Goal: Information Seeking & Learning: Understand process/instructions

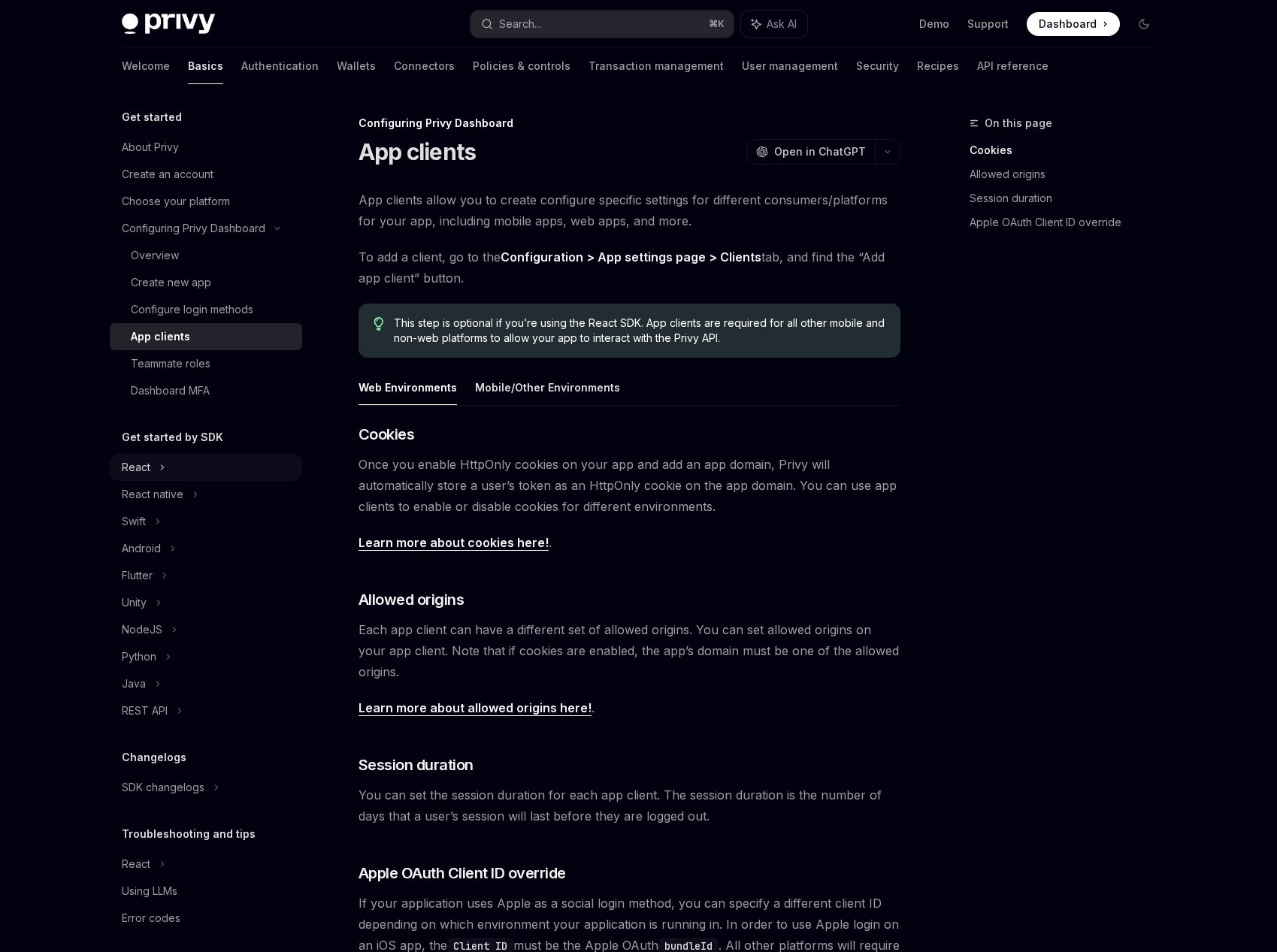
click at [146, 459] on div "React" at bounding box center [136, 467] width 28 height 18
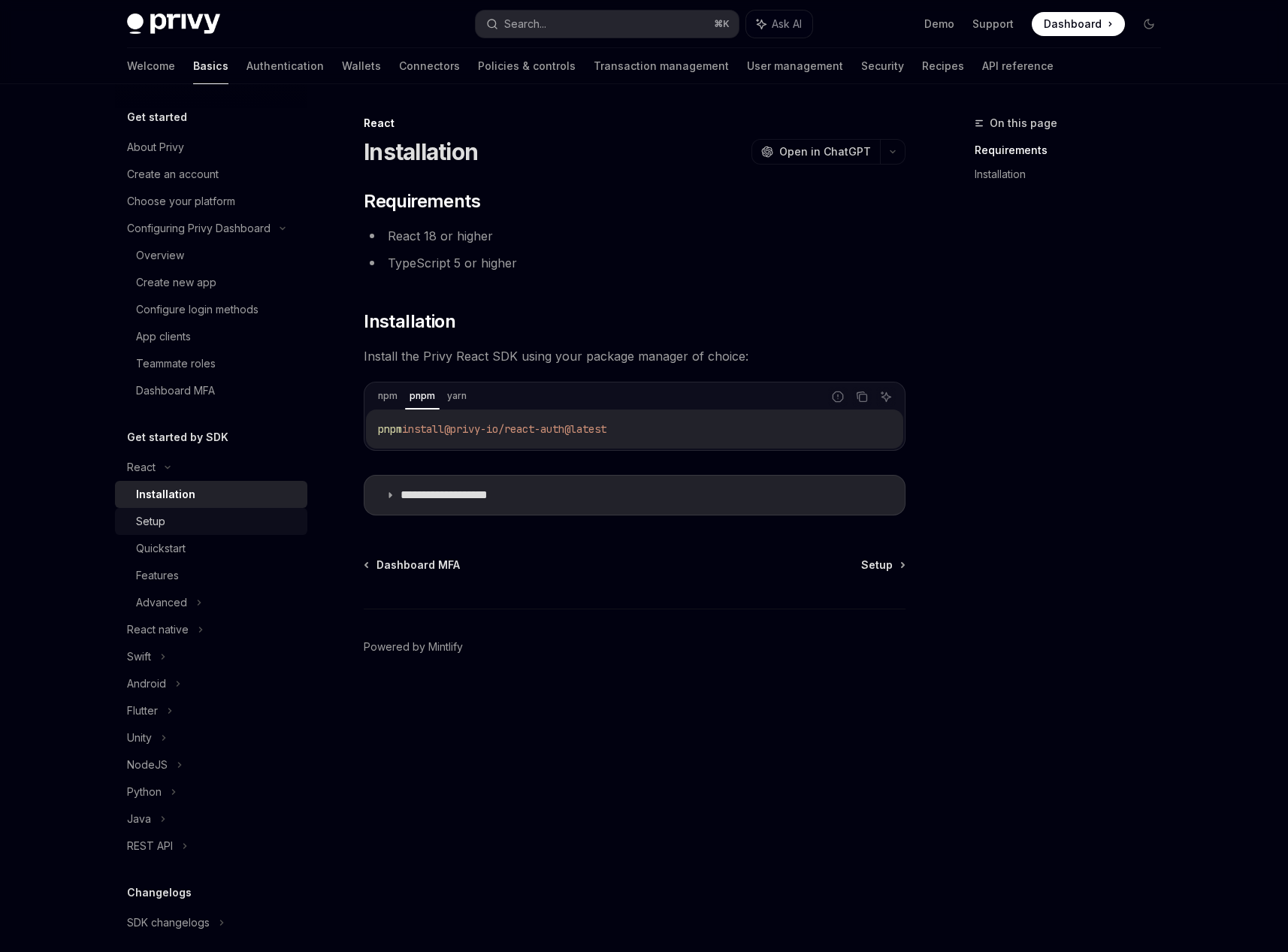
click at [171, 525] on div "Setup" at bounding box center [217, 522] width 163 height 18
type textarea "*"
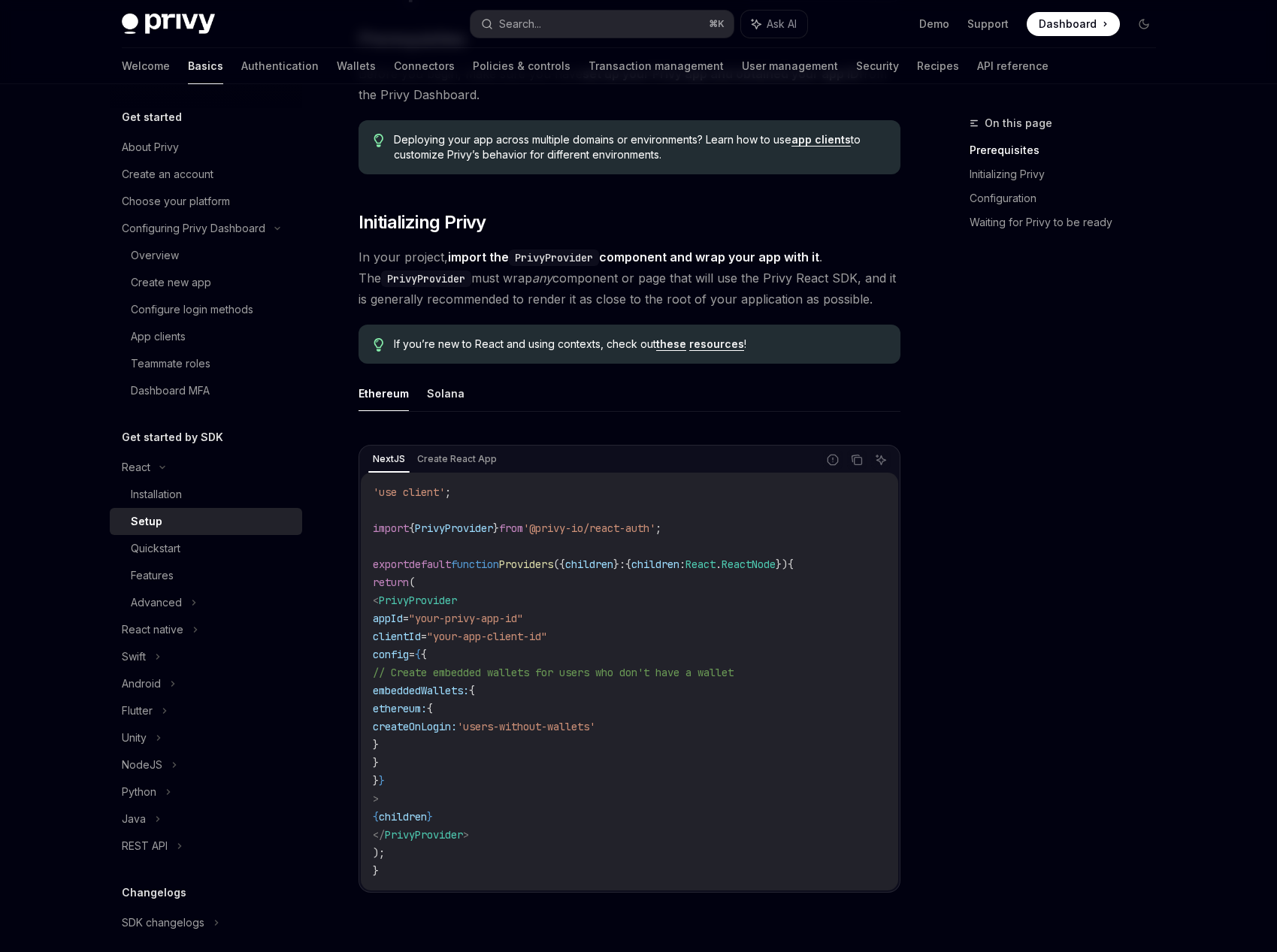
scroll to position [168, 0]
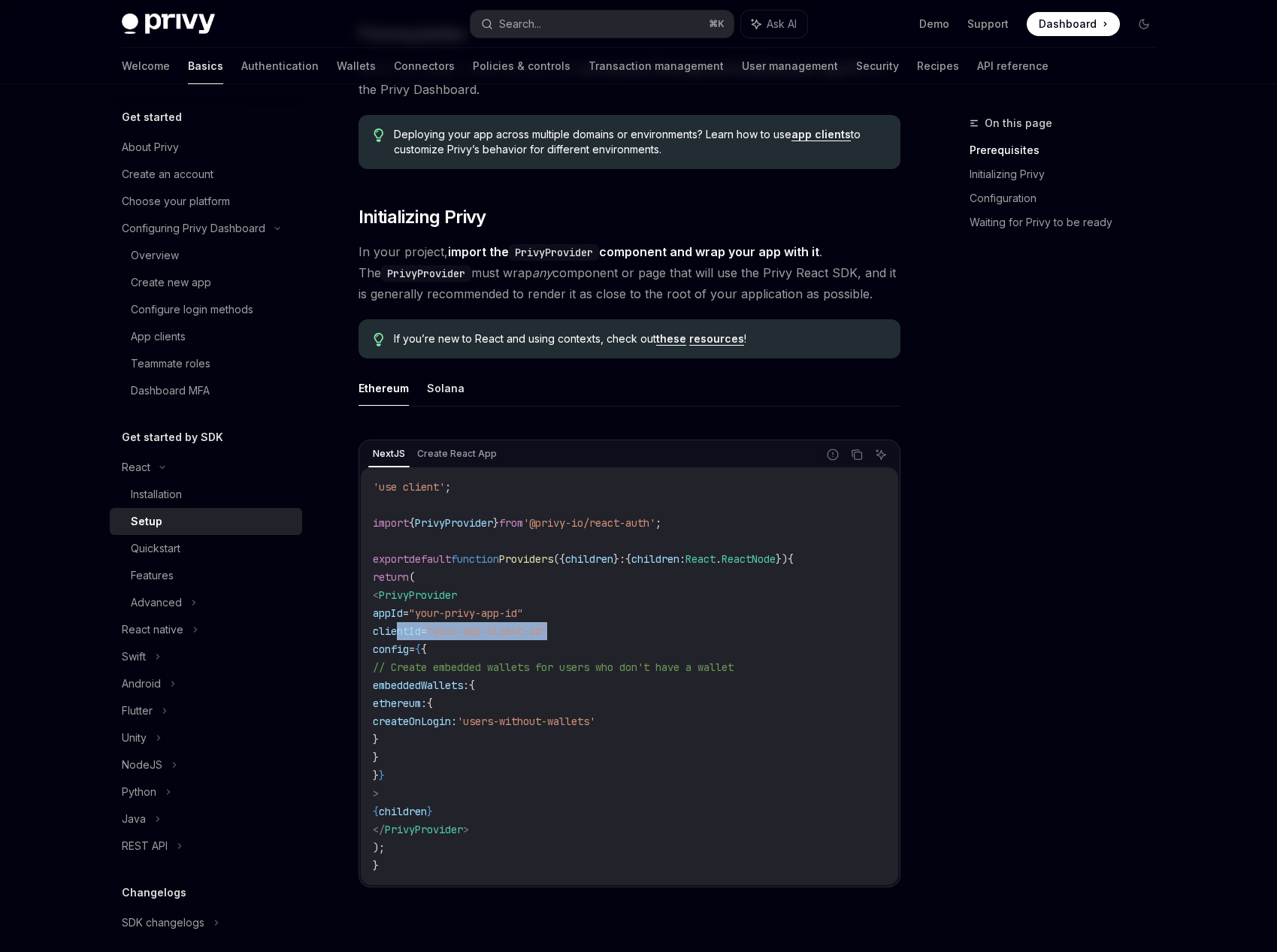
drag, startPoint x: 601, startPoint y: 632, endPoint x: 399, endPoint y: 626, distance: 202.1
click at [399, 626] on code "'use client' ; import { PrivyProvider } from '@privy-io/react-auth' ; export de…" at bounding box center [629, 676] width 513 height 397
drag, startPoint x: 380, startPoint y: 630, endPoint x: 428, endPoint y: 639, distance: 48.8
click at [407, 632] on div "'use client' ; import { PrivyProvider } from '@privy-io/react-auth' ; export de…" at bounding box center [629, 676] width 537 height 417
drag, startPoint x: 465, startPoint y: 632, endPoint x: 640, endPoint y: 632, distance: 175.0
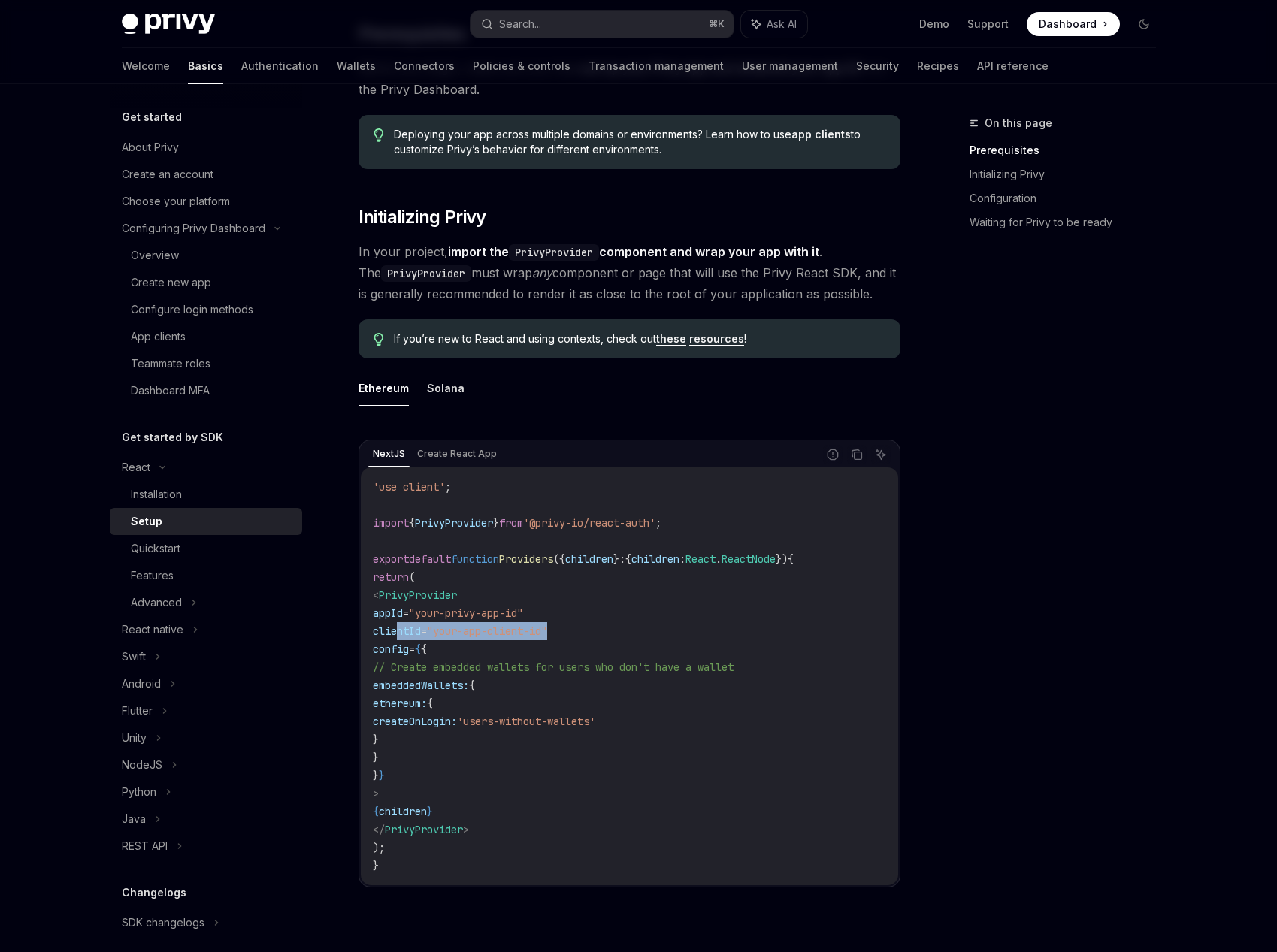
click at [659, 632] on code "'use client' ; import { PrivyProvider } from '@privy-io/react-auth' ; export de…" at bounding box center [629, 676] width 513 height 397
drag, startPoint x: 631, startPoint y: 632, endPoint x: 646, endPoint y: 635, distance: 15.3
click at [629, 632] on code "'use client' ; import { PrivyProvider } from '@privy-io/react-auth' ; export de…" at bounding box center [629, 676] width 513 height 397
drag, startPoint x: 530, startPoint y: 624, endPoint x: 350, endPoint y: 622, distance: 180.0
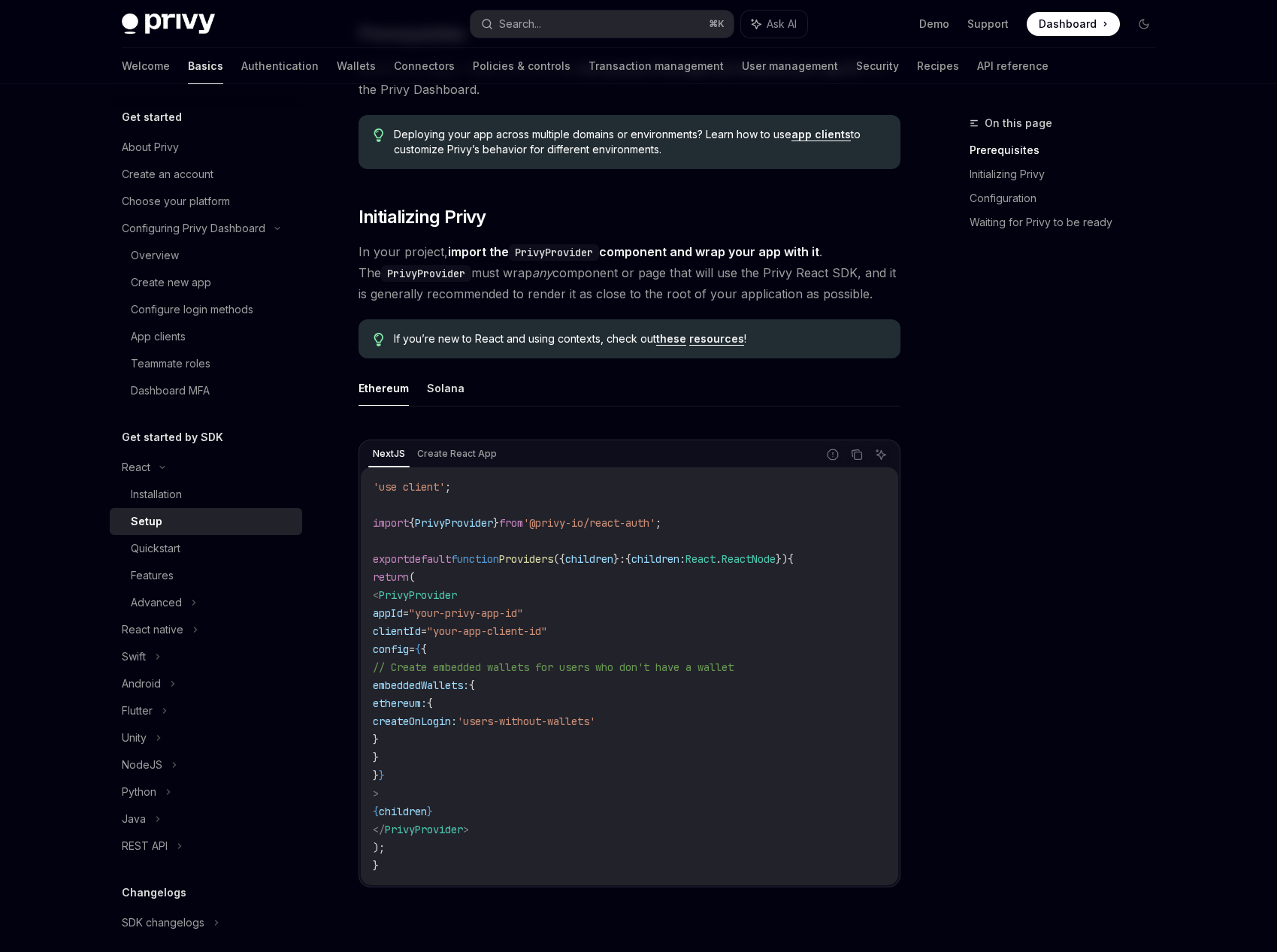
drag, startPoint x: 441, startPoint y: 636, endPoint x: 358, endPoint y: 631, distance: 83.2
click at [421, 636] on span "clientId" at bounding box center [397, 631] width 48 height 13
drag, startPoint x: 365, startPoint y: 631, endPoint x: 591, endPoint y: 633, distance: 226.0
click at [591, 633] on div "'use client' ; import { PrivyProvider } from '@privy-io/react-auth' ; export de…" at bounding box center [629, 676] width 537 height 417
click at [547, 631] on span ""your-app-client-id"" at bounding box center [487, 631] width 120 height 13
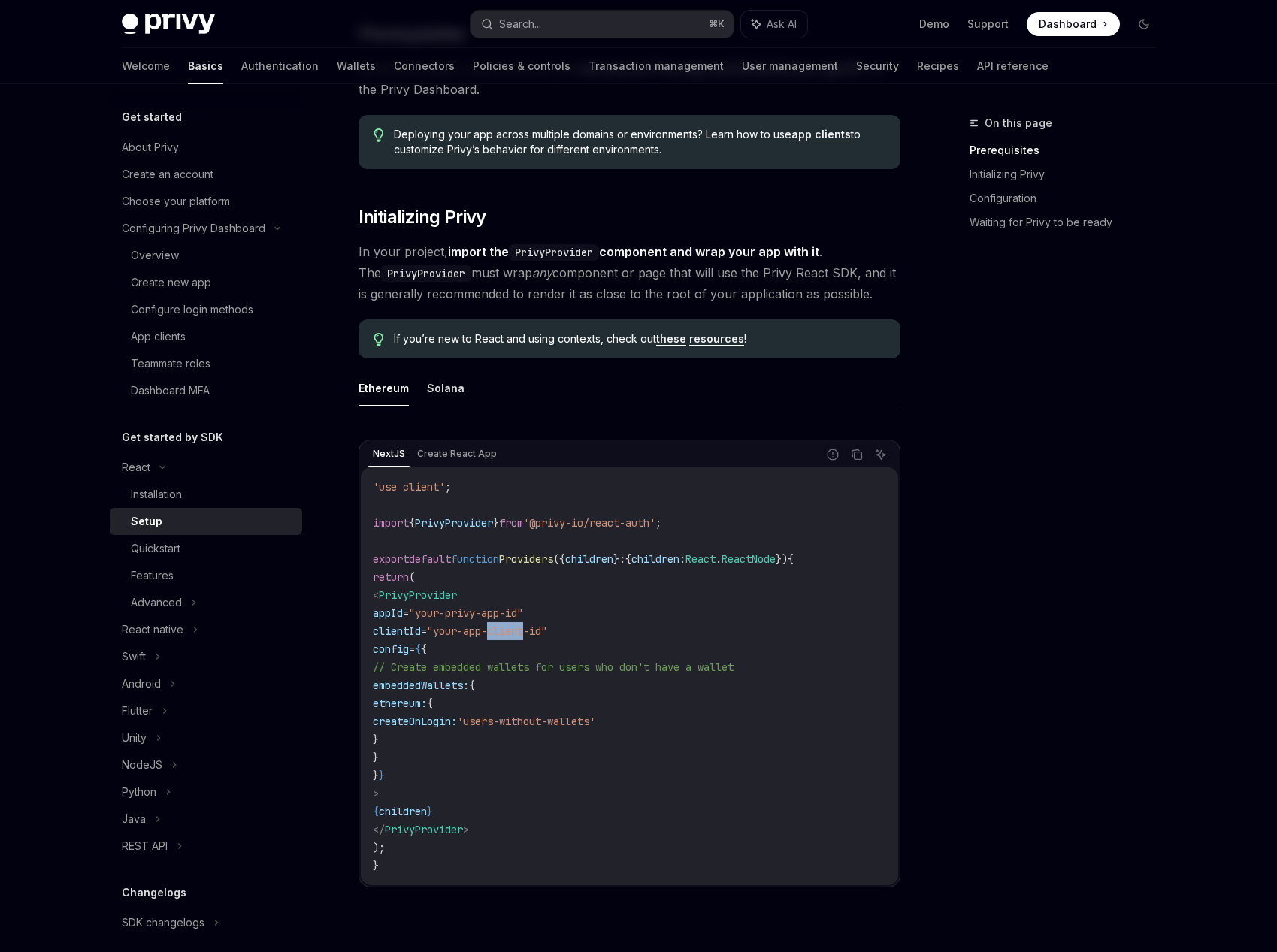
click at [547, 631] on span ""your-app-client-id"" at bounding box center [487, 631] width 120 height 13
